Goal: Contribute content

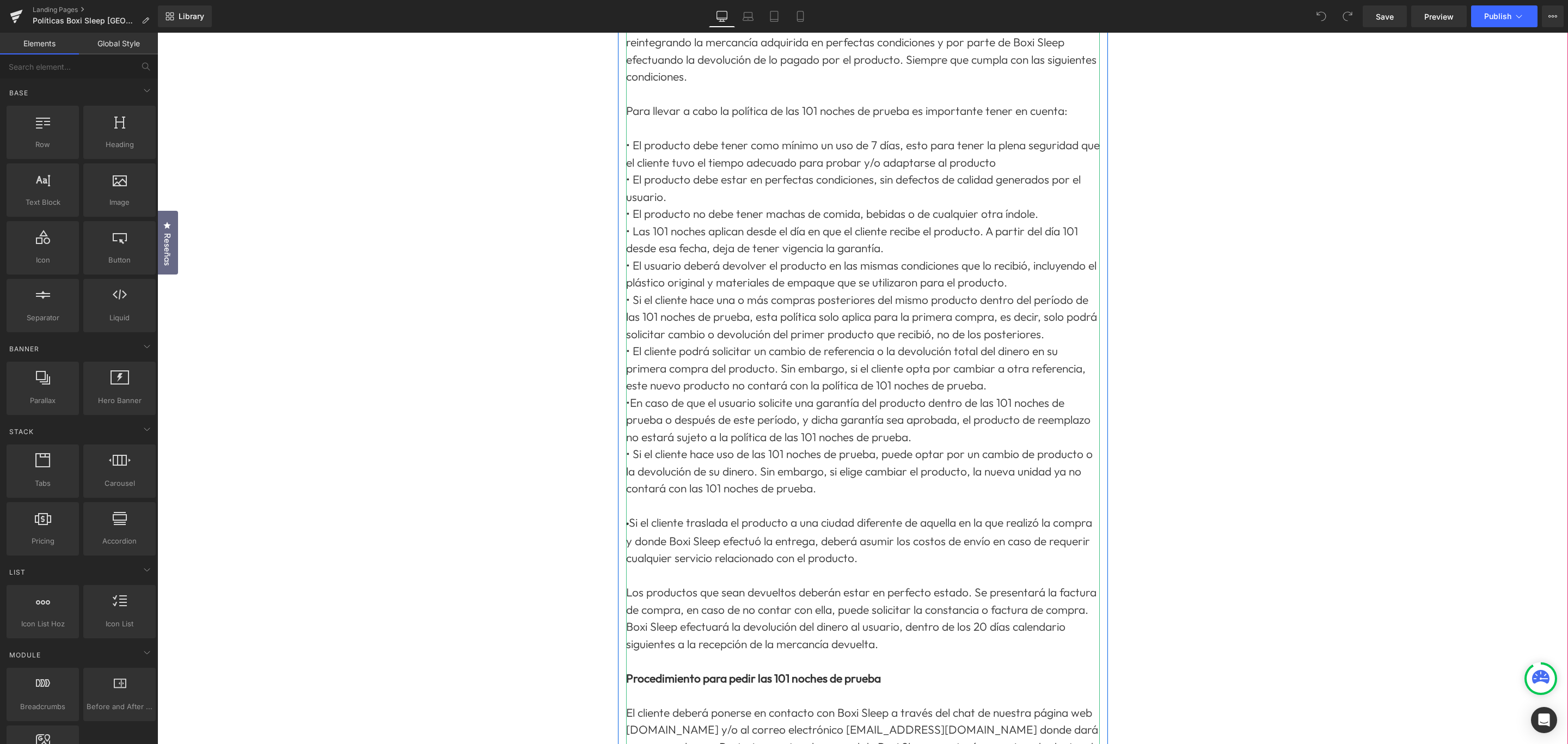
scroll to position [409, 0]
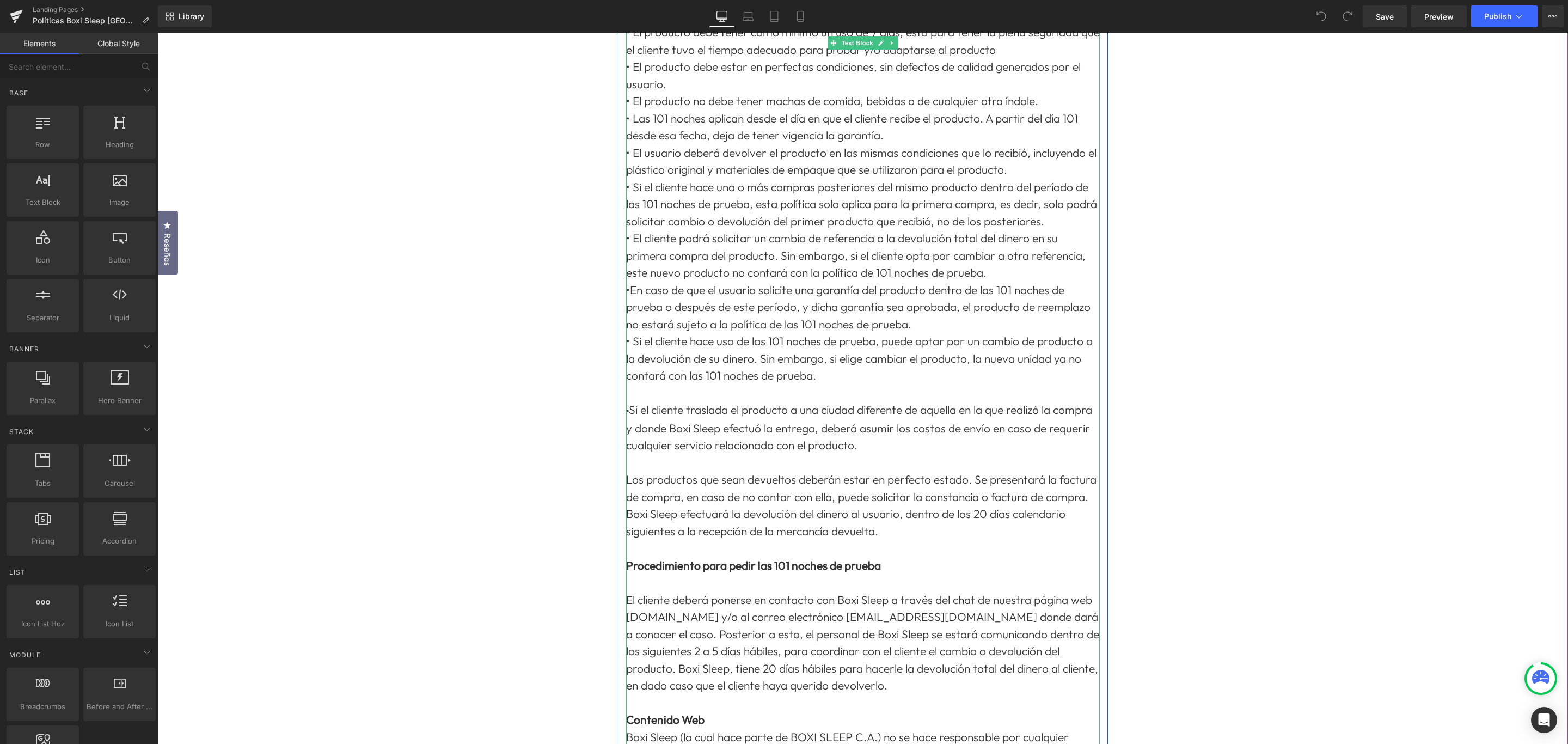
click at [850, 480] on span "Los productos que sean devueltos deberán estar en perfecto estado. Se presentar…" at bounding box center [861, 505] width 471 height 66
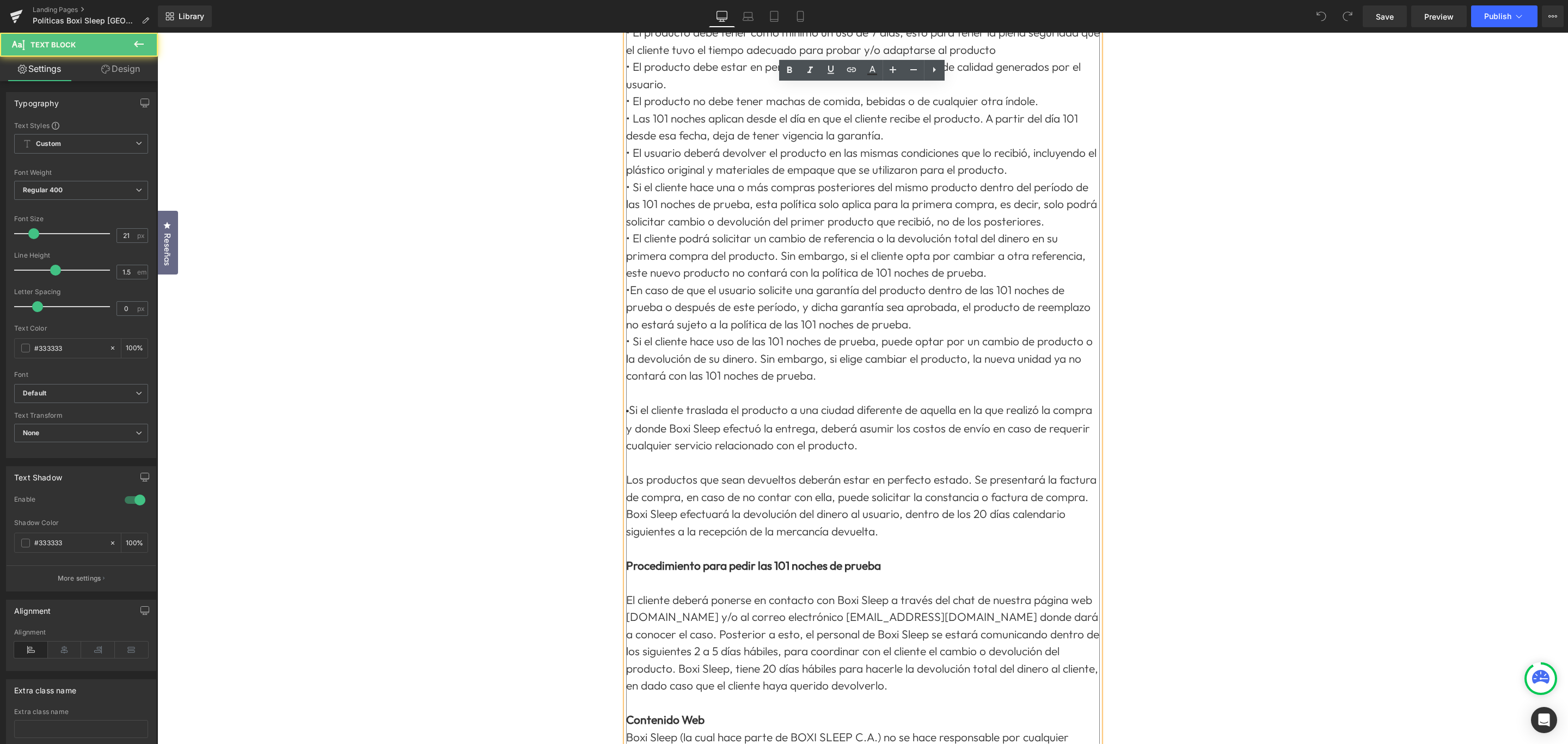
click at [849, 479] on span "Los productos que sean devueltos deberán estar en perfecto estado. Se presentar…" at bounding box center [861, 505] width 471 height 66
click at [1082, 615] on span "El cliente deberá ponerse en contacto con Boxi Sleep a través del chat de nuest…" at bounding box center [863, 642] width 473 height 100
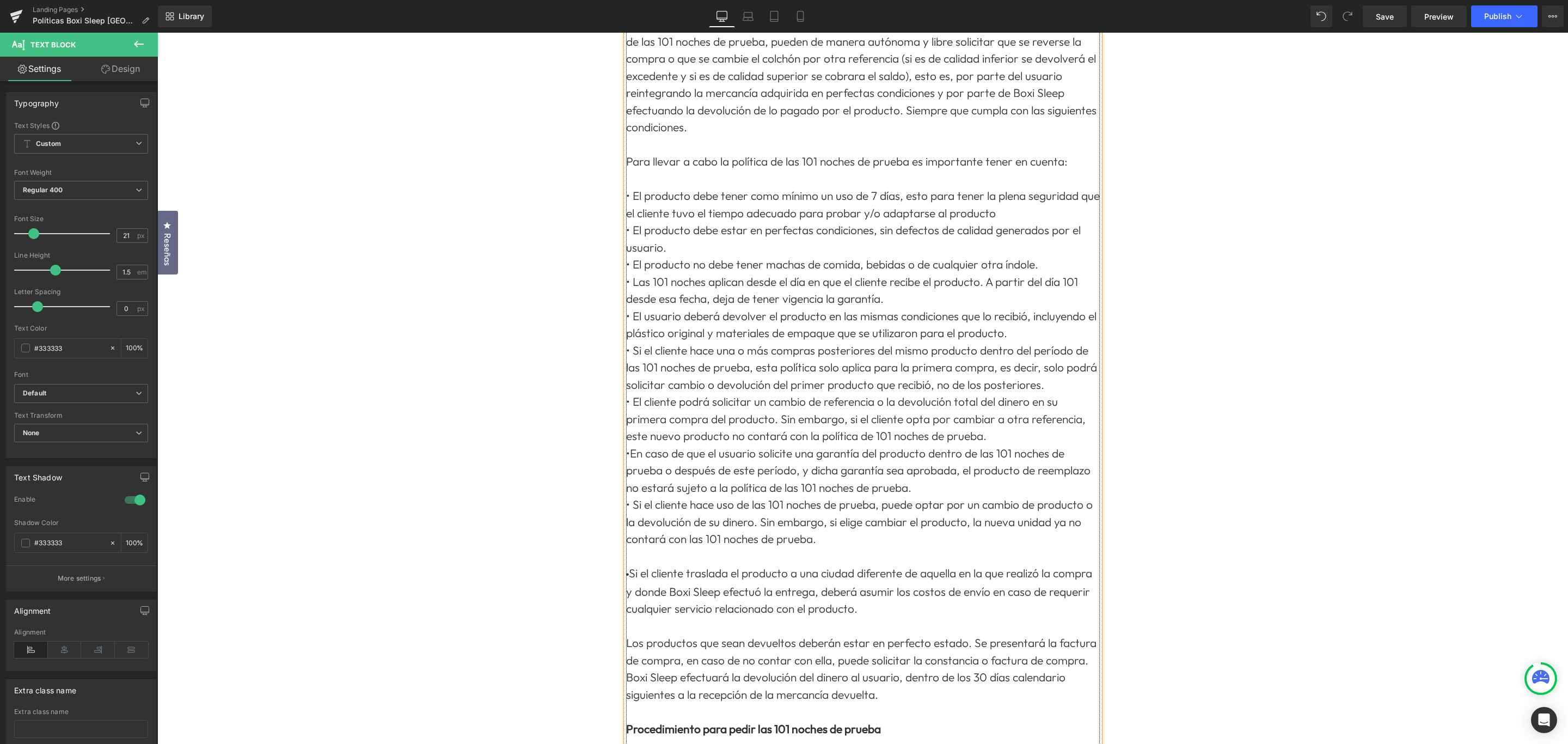
scroll to position [0, 0]
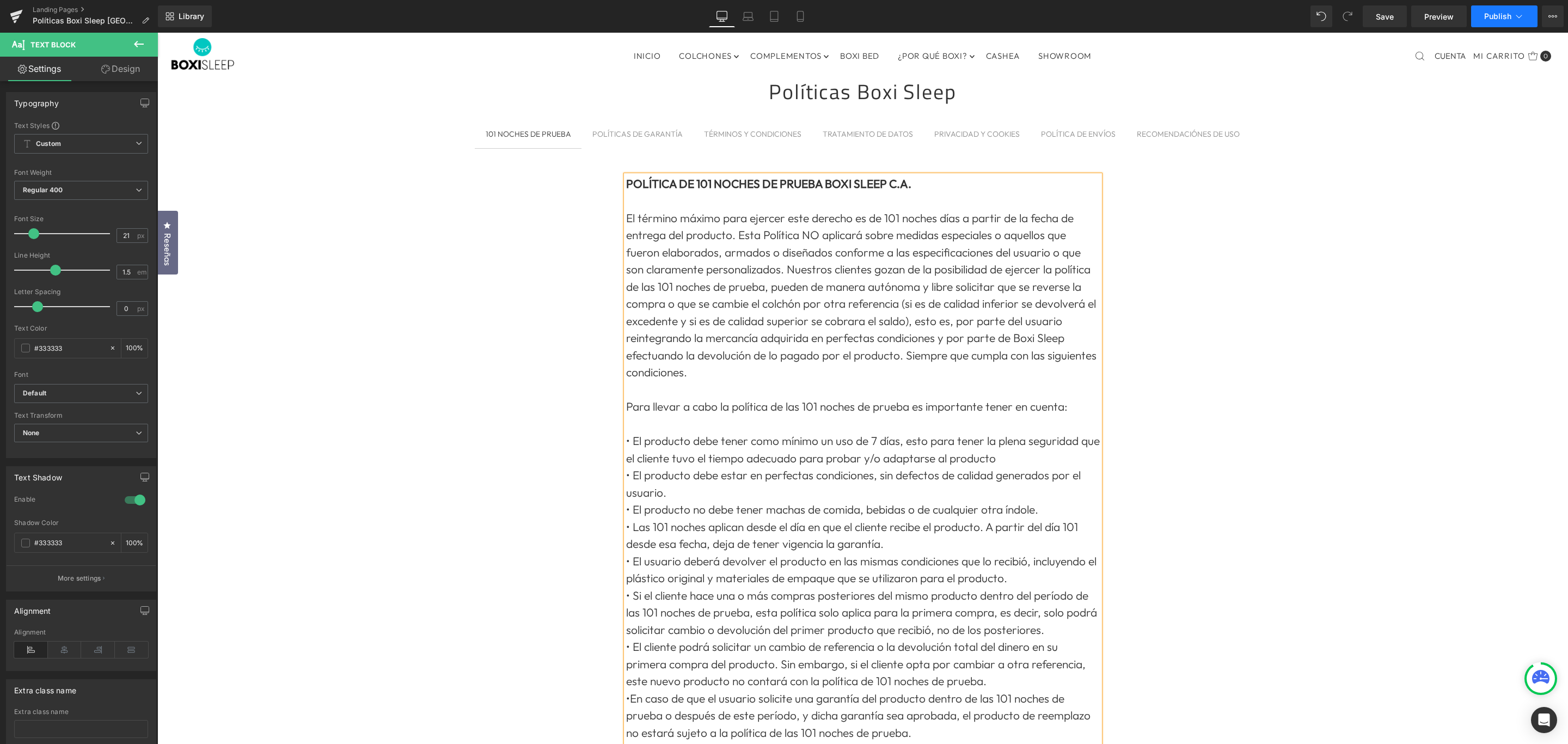
click at [1504, 13] on span "Publish" at bounding box center [1497, 16] width 27 height 9
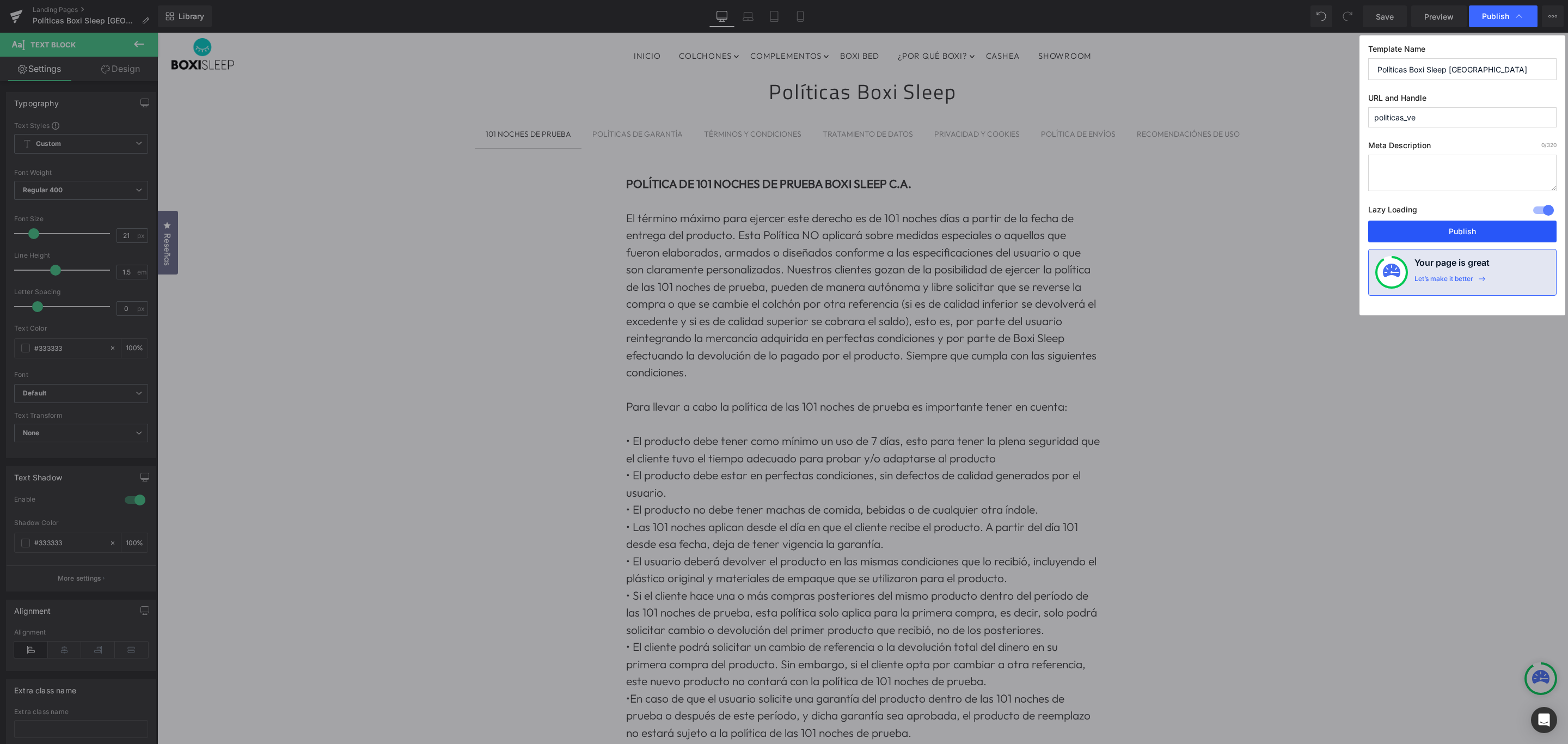
click at [1482, 233] on button "Publish" at bounding box center [1462, 231] width 188 height 22
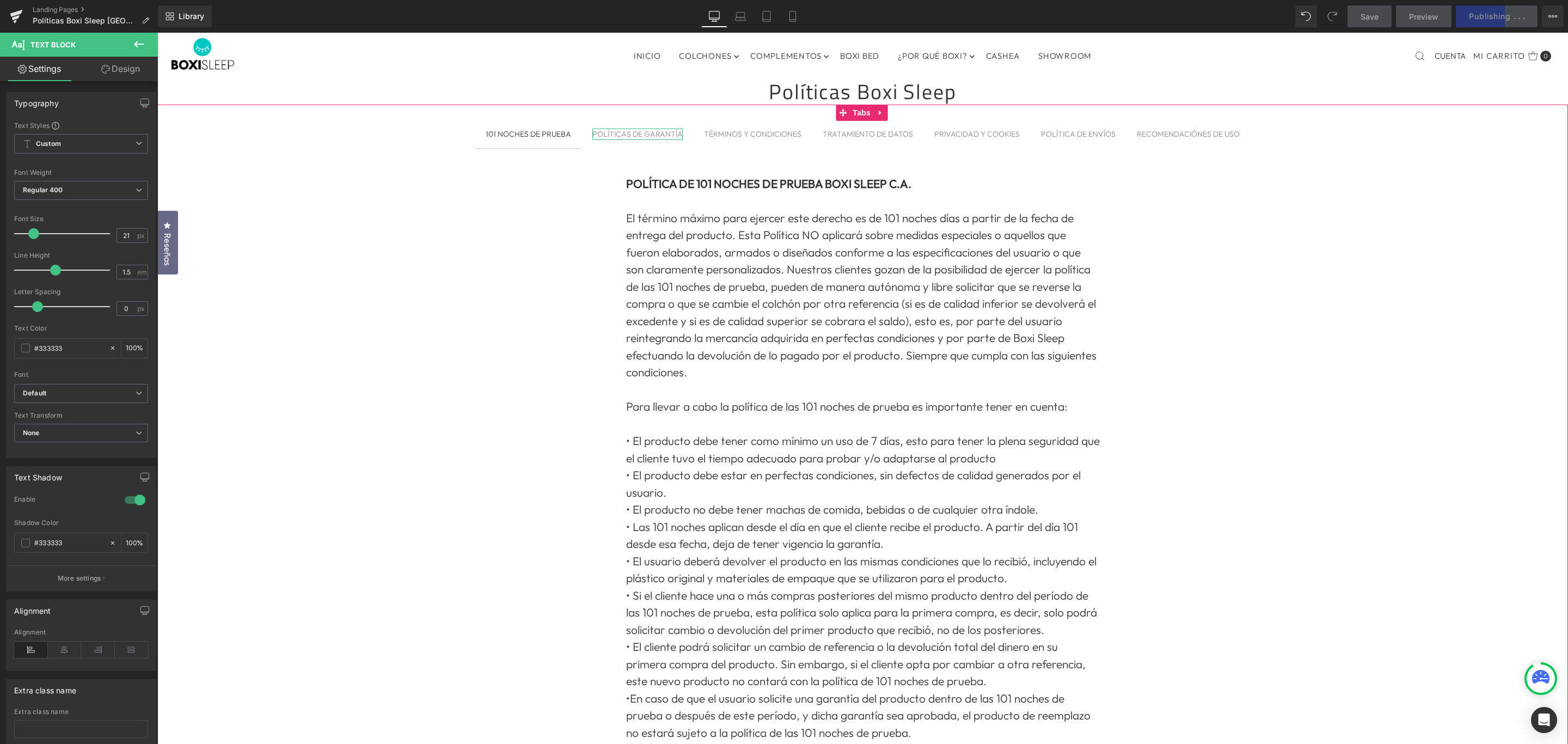
click at [656, 132] on div "POLÍTICAS DE GARANTÍA" at bounding box center [637, 134] width 90 height 12
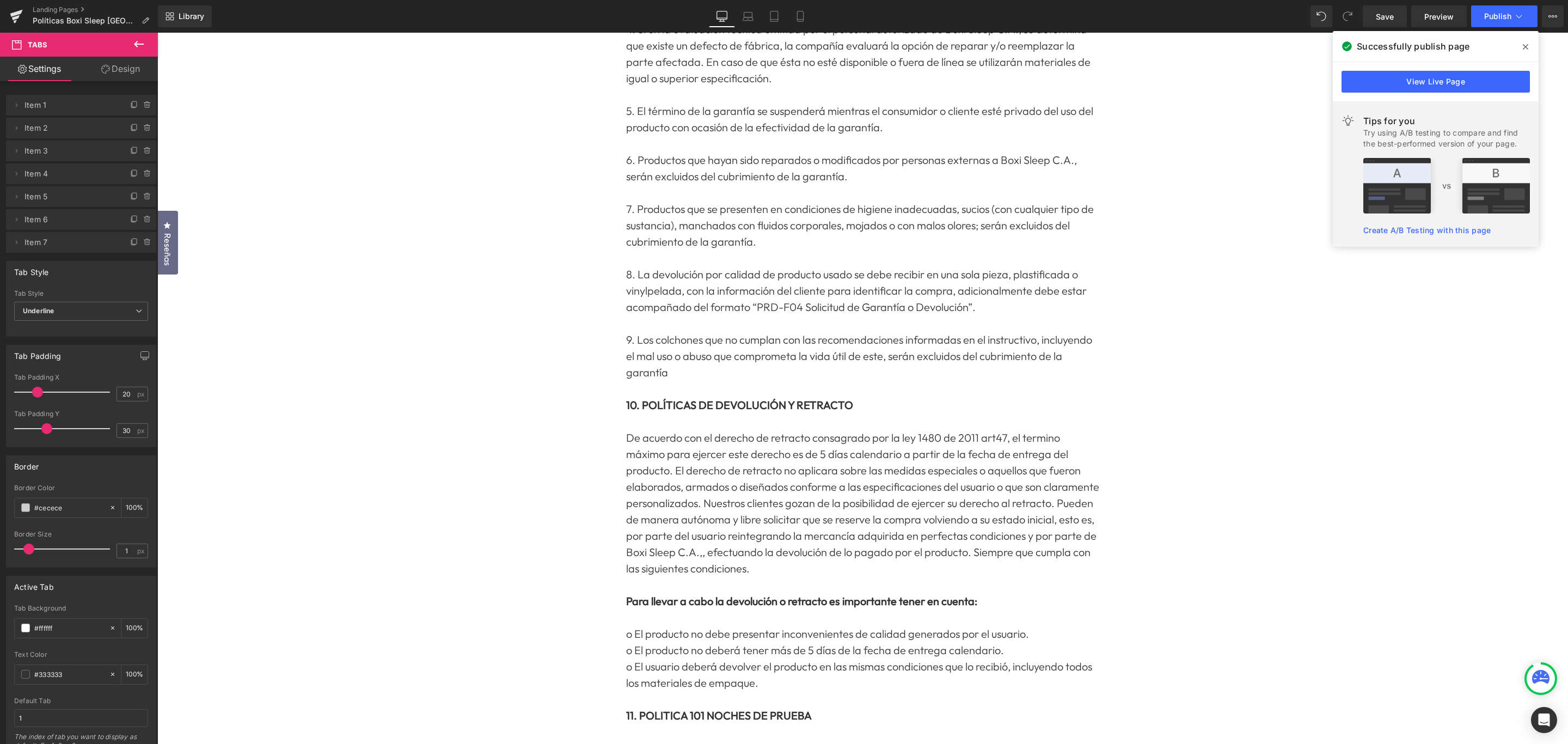
scroll to position [1167, 0]
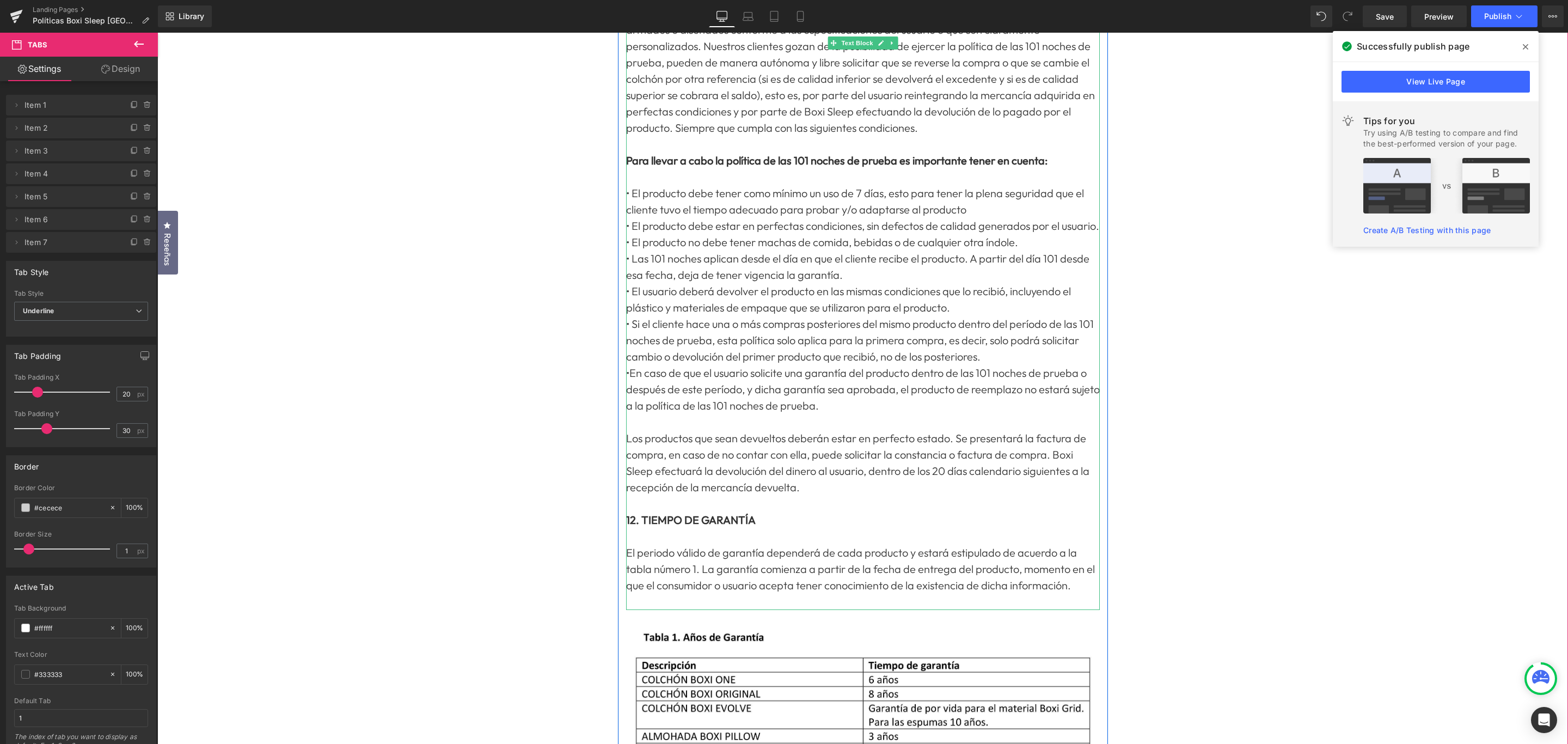
click at [838, 430] on p "Los productos que sean devueltos deberán estar en perfecto estado. Se presentar…" at bounding box center [863, 463] width 474 height 65
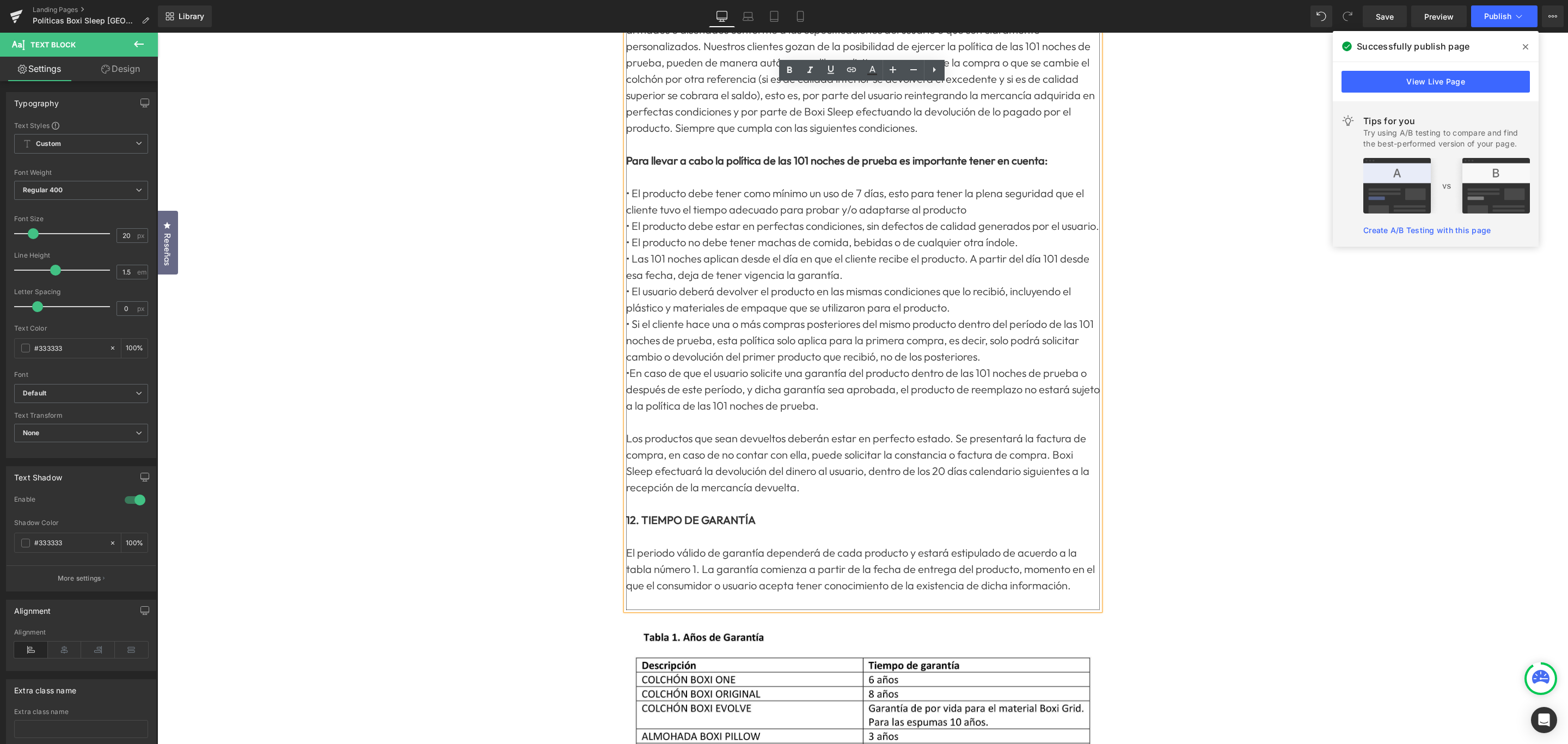
click at [841, 430] on p "Los productos que sean devueltos deberán estar en perfecto estado. Se presentar…" at bounding box center [863, 463] width 474 height 65
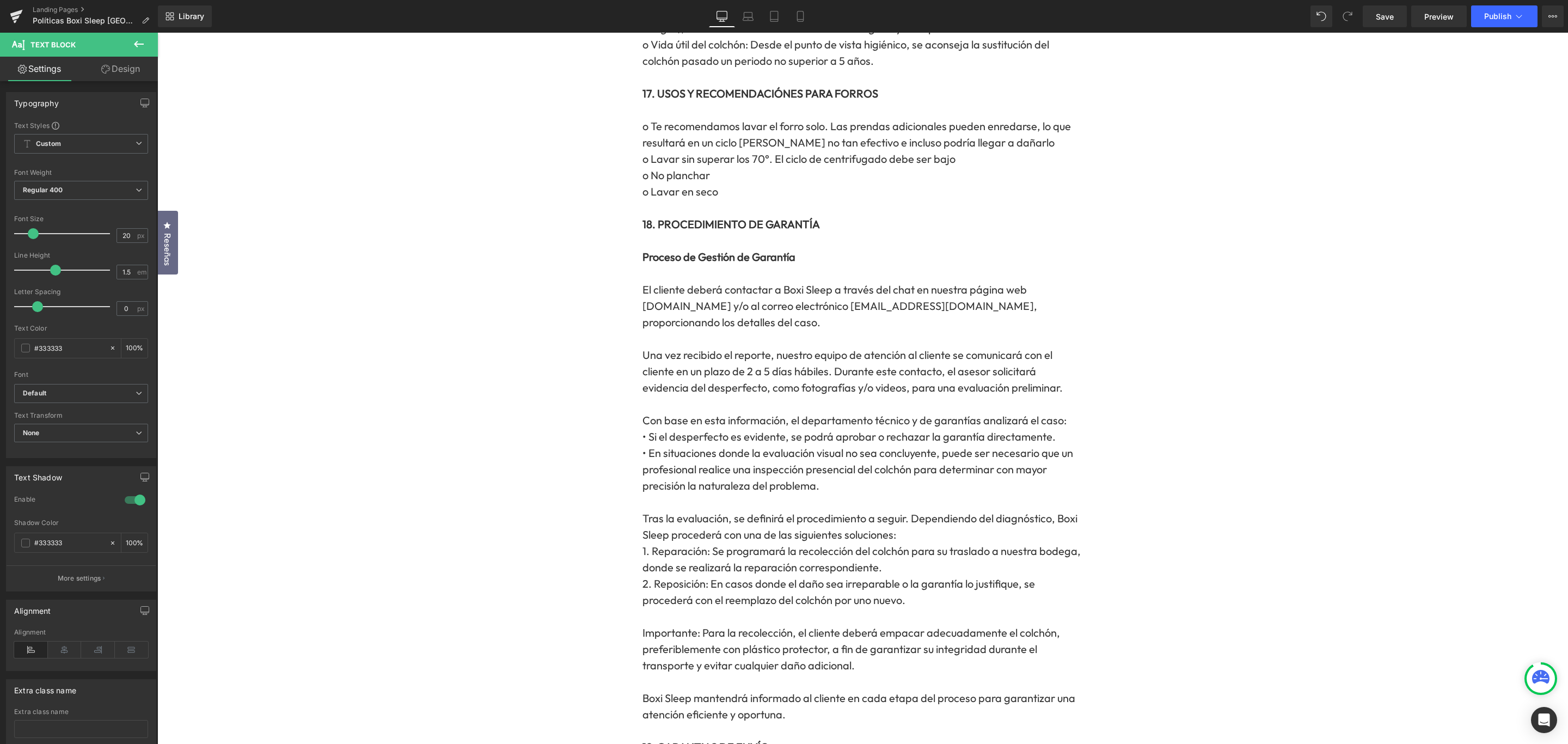
scroll to position [4083, 0]
click at [1494, 15] on span "Publish" at bounding box center [1497, 16] width 27 height 9
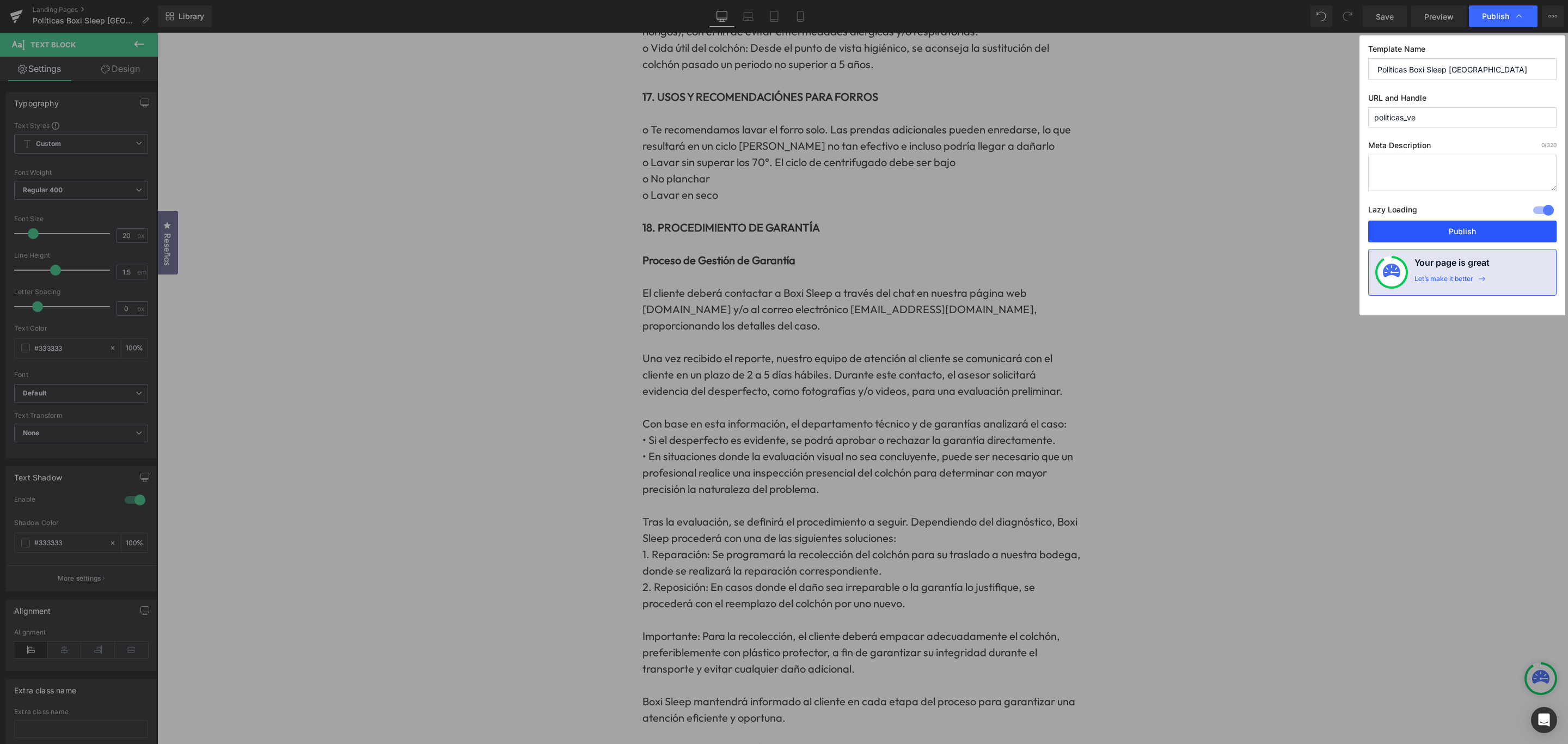
click at [1449, 220] on div "Lazy Loading Build Upgrade plan to unlock" at bounding box center [1462, 212] width 188 height 18
click at [1449, 229] on button "Publish" at bounding box center [1462, 231] width 188 height 22
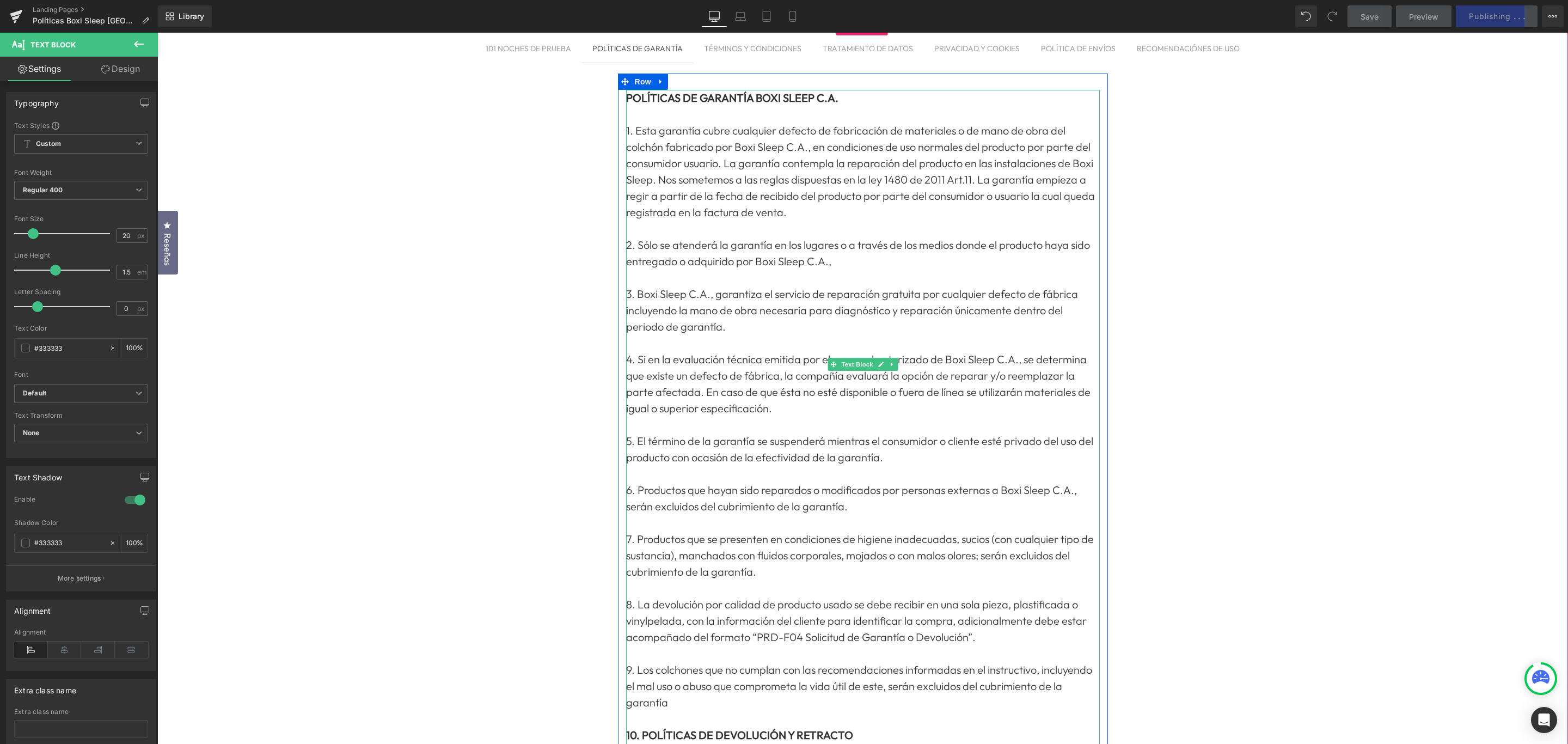
scroll to position [0, 0]
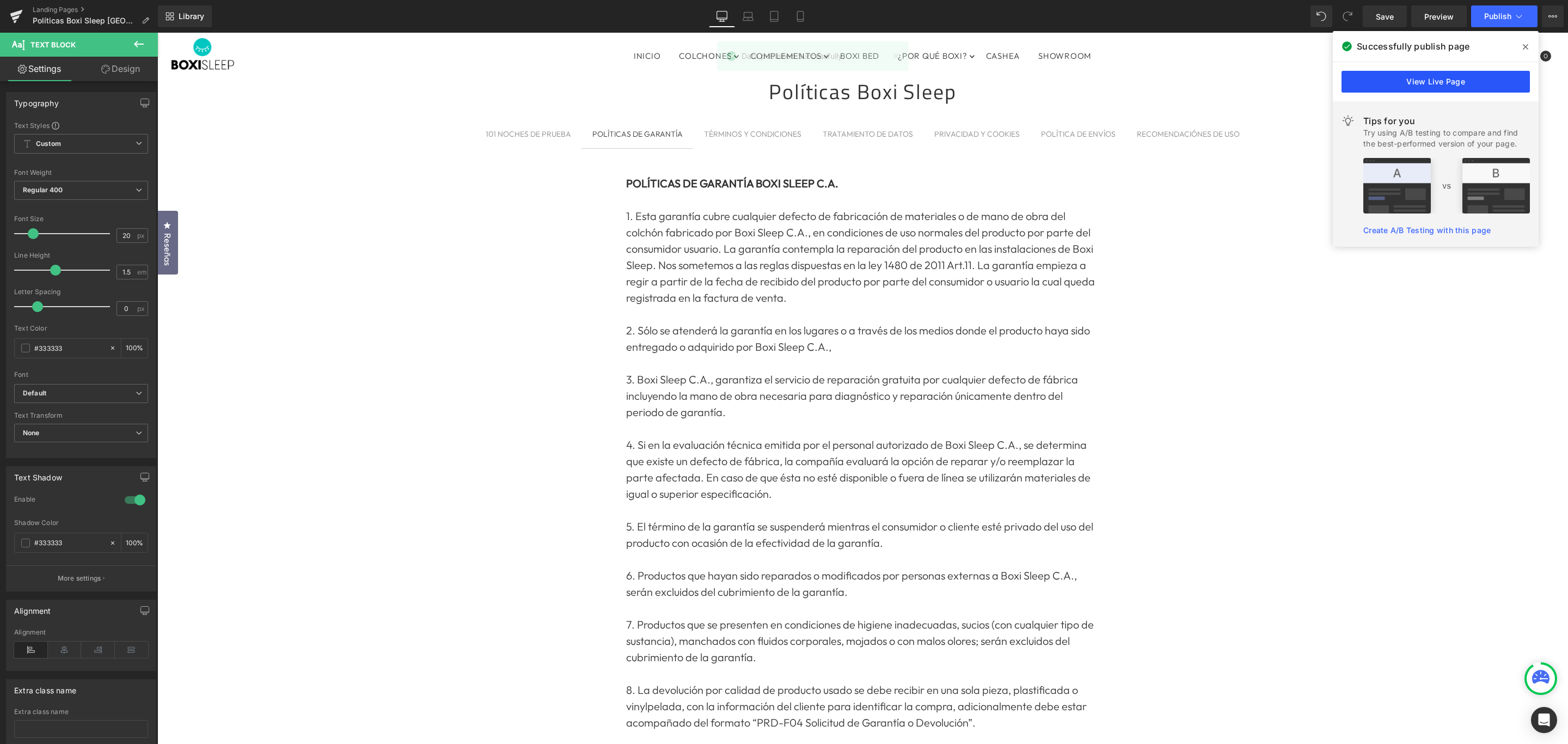
click at [1449, 79] on link "View Live Page" at bounding box center [1435, 82] width 188 height 22
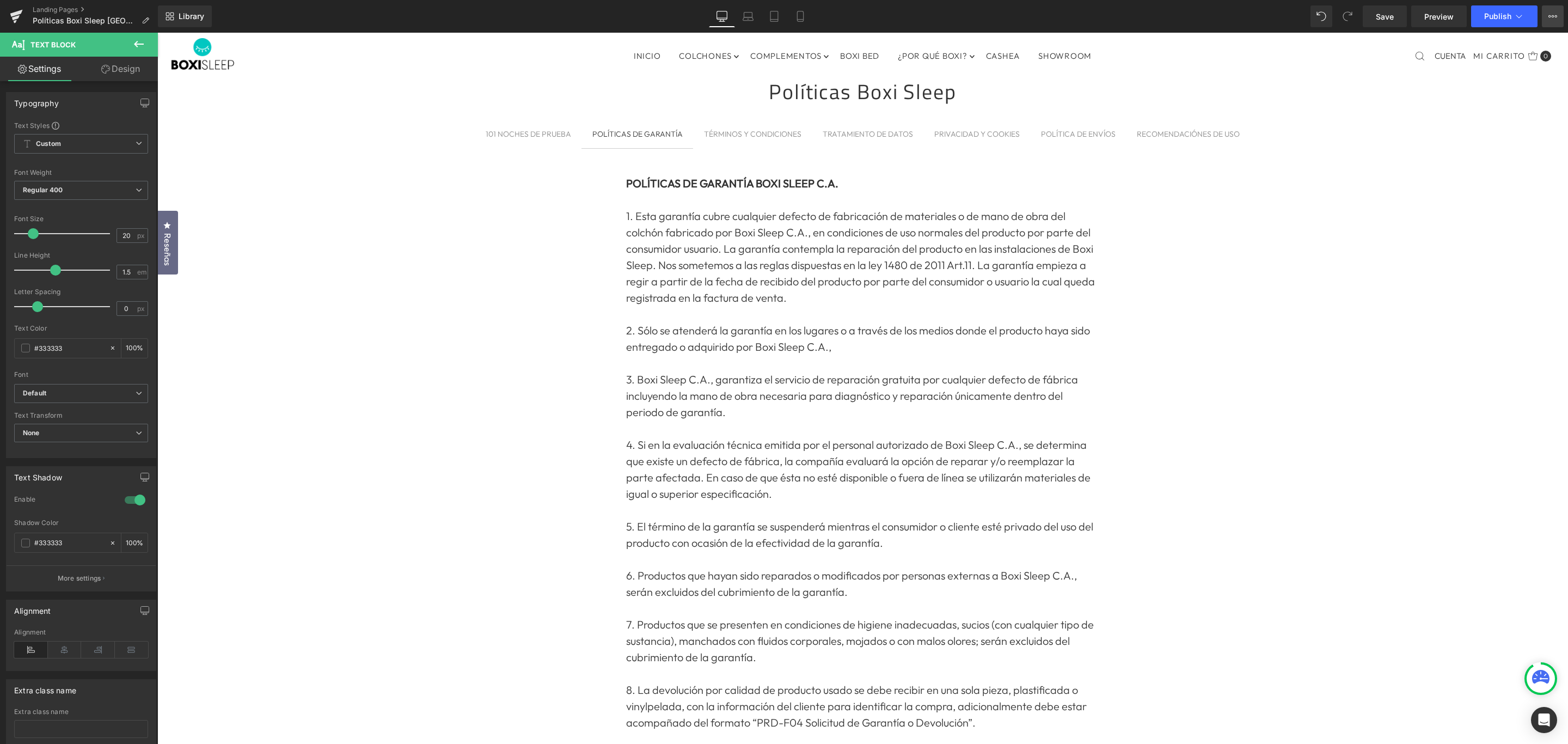
click at [1557, 15] on button "View Live Page View with current Template Save Template to Library Schedule Pub…" at bounding box center [1553, 16] width 22 height 22
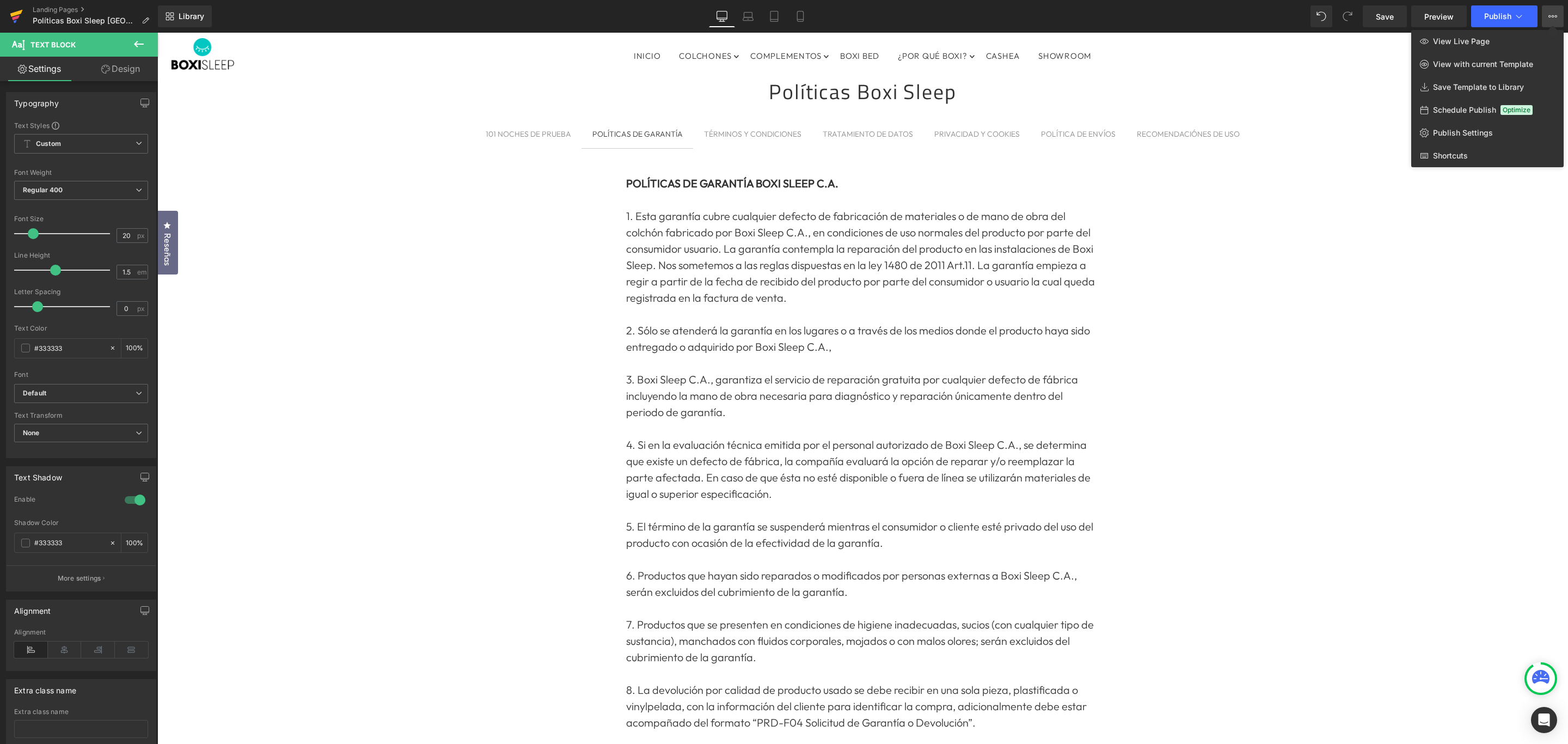
click at [13, 15] on icon at bounding box center [16, 13] width 13 height 7
